Goal: Information Seeking & Learning: Learn about a topic

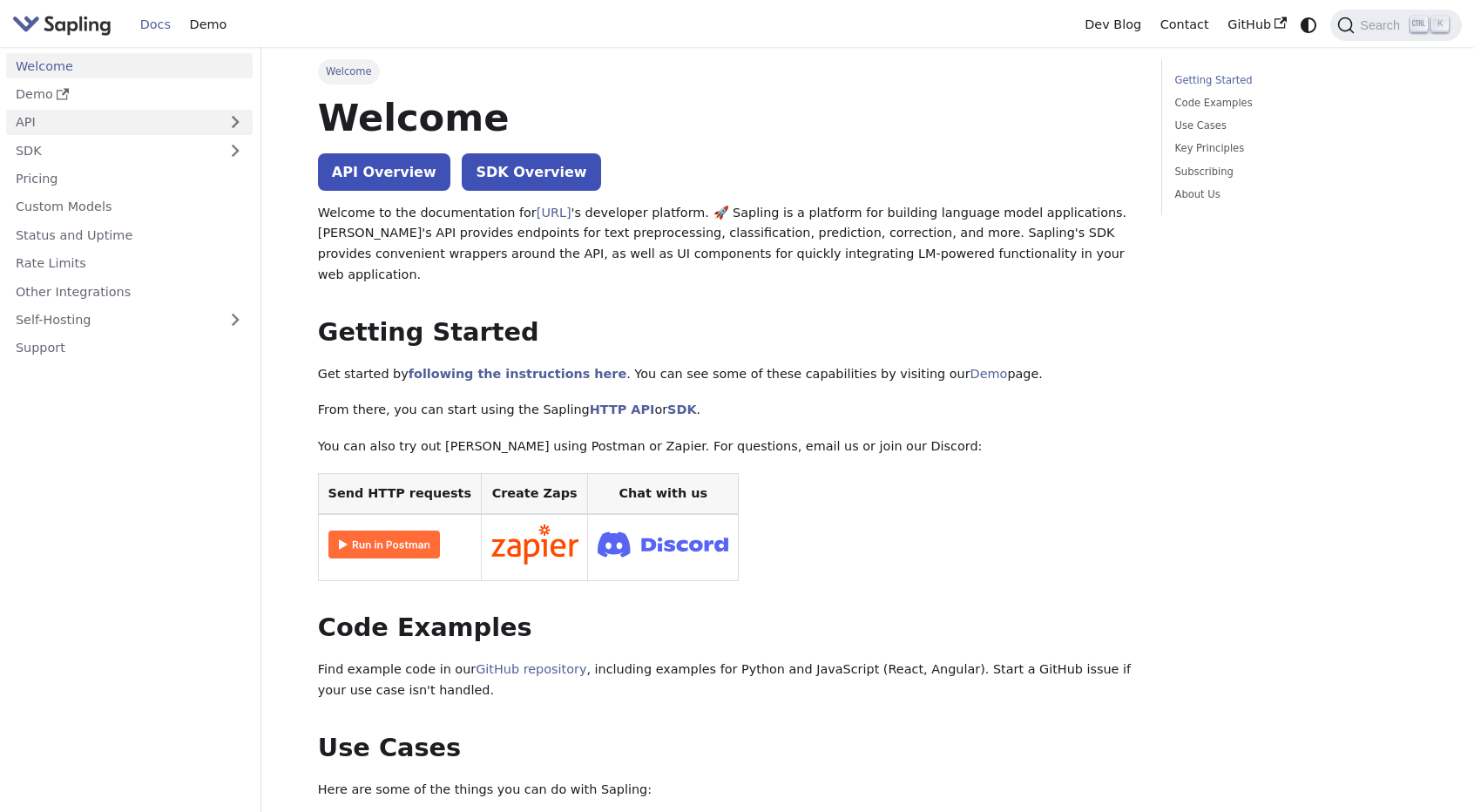
click at [57, 128] on link "API" at bounding box center [112, 123] width 212 height 25
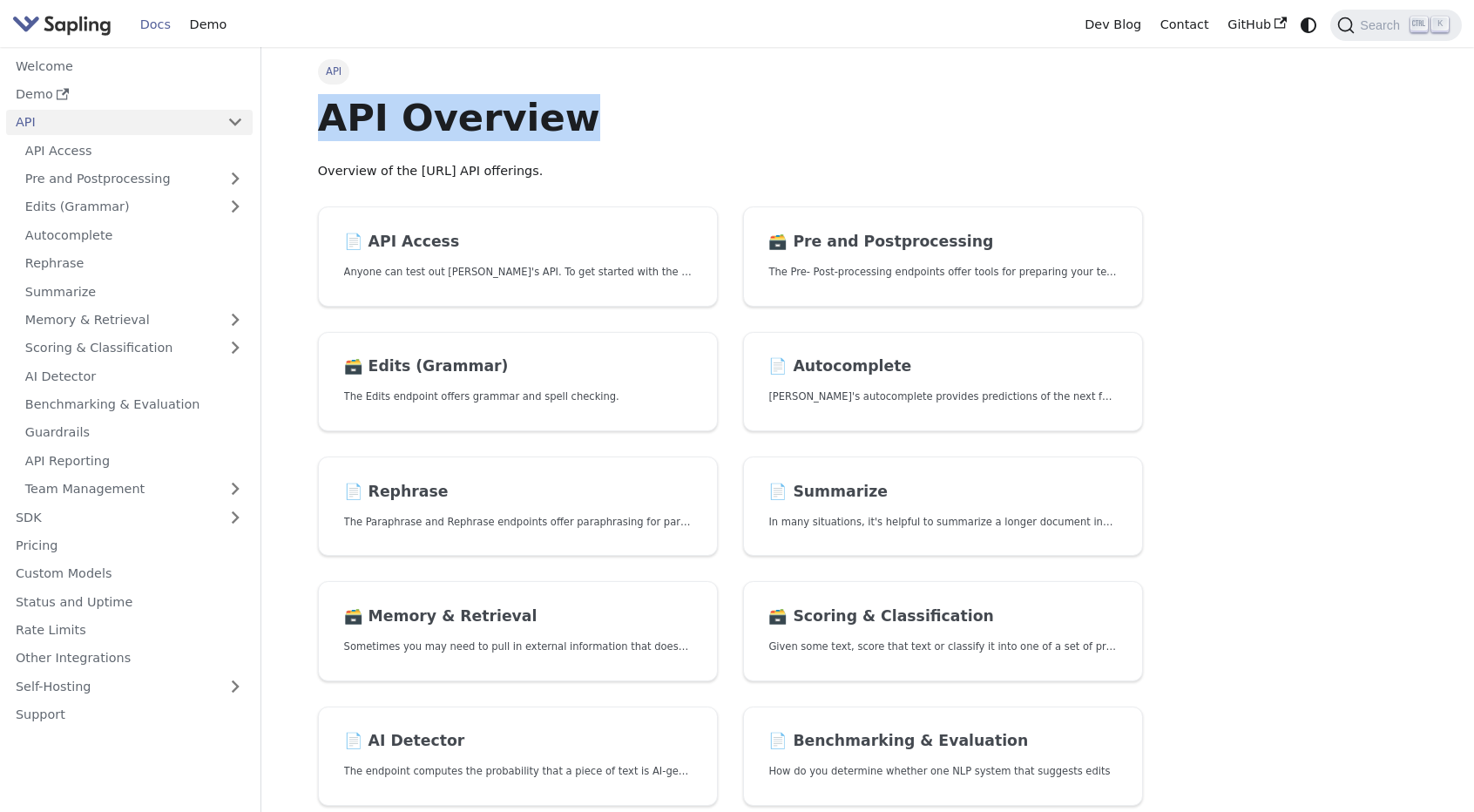
drag, startPoint x: 315, startPoint y: 123, endPoint x: 623, endPoint y: 121, distance: 308.0
click at [623, 121] on div "API API Overview Overview of the [URL] API offerings. 📄️ API Access Anyone can …" at bounding box center [867, 613] width 1150 height 1131
copy h1 "API Overview"
